Goal: Check status: Check status

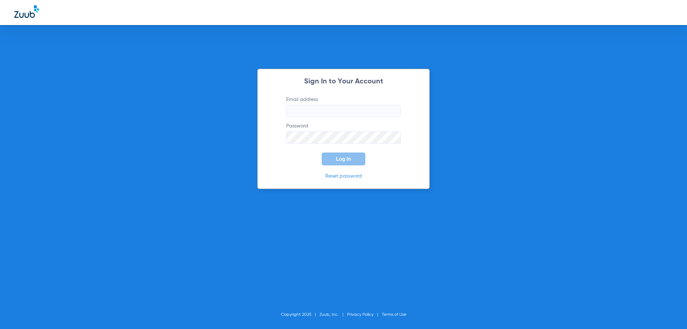
type input "[EMAIL_ADDRESS][DOMAIN_NAME]"
click at [340, 159] on span "Log In" at bounding box center [343, 159] width 15 height 6
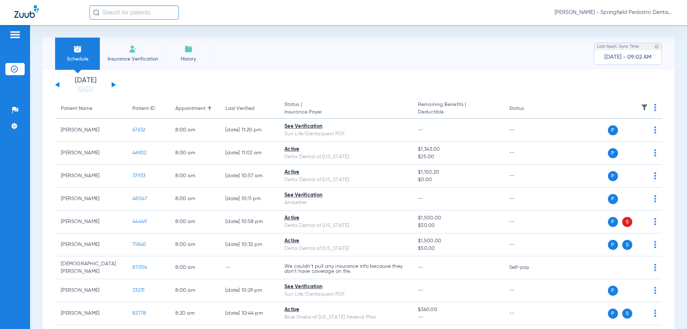
click at [114, 84] on button at bounding box center [114, 84] width 4 height 5
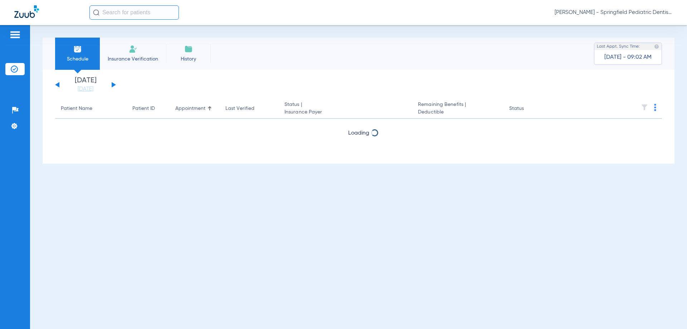
click at [114, 84] on button at bounding box center [114, 84] width 4 height 5
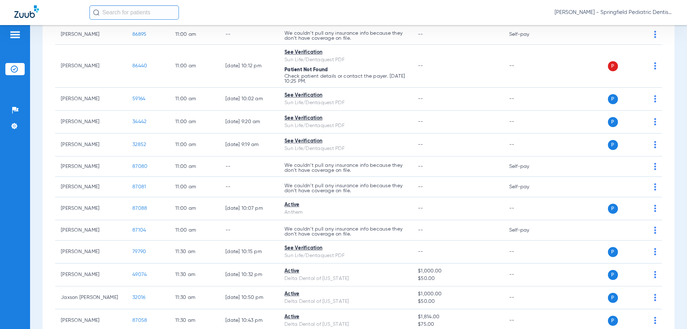
scroll to position [1228, 0]
